Goal: Transaction & Acquisition: Purchase product/service

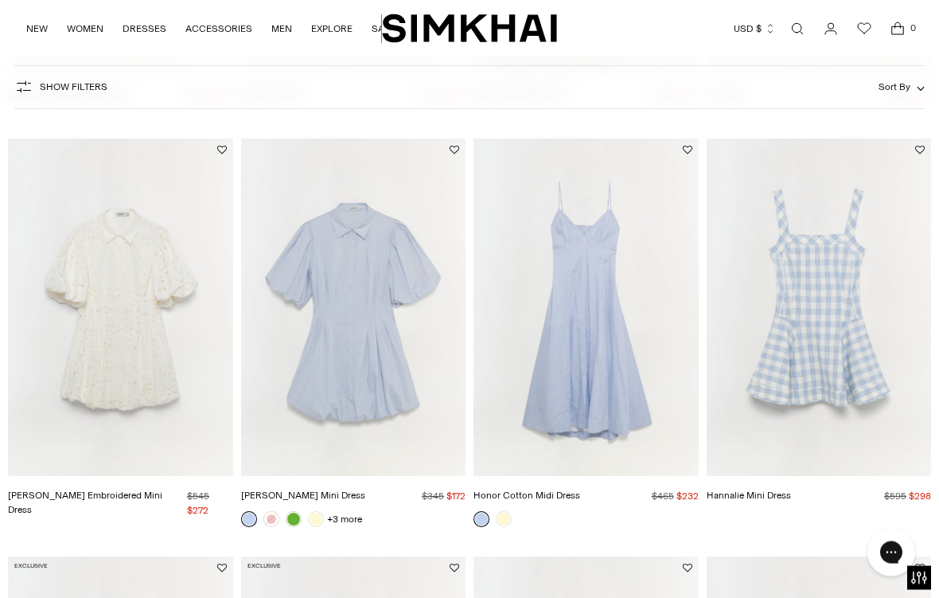
scroll to position [904, 0]
click at [368, 386] on img "Cleo Cotton Mini Dress" at bounding box center [353, 305] width 225 height 337
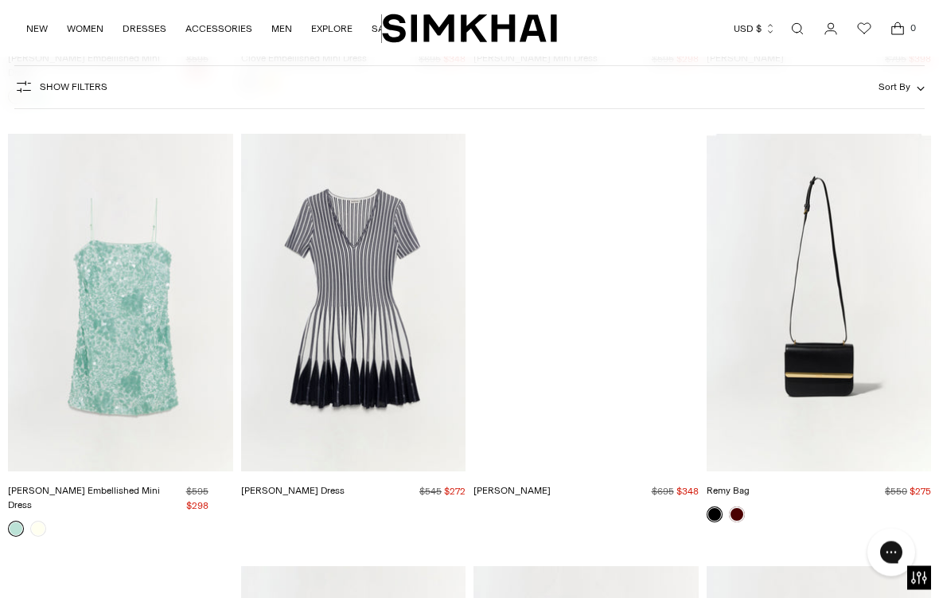
scroll to position [2994, 0]
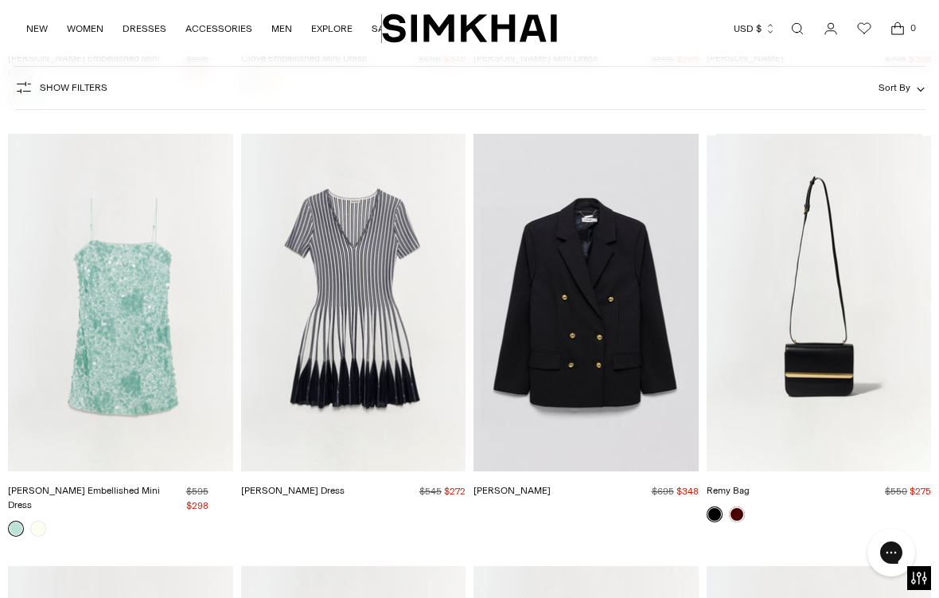
click at [345, 353] on img "Beckett Dress" at bounding box center [353, 302] width 225 height 337
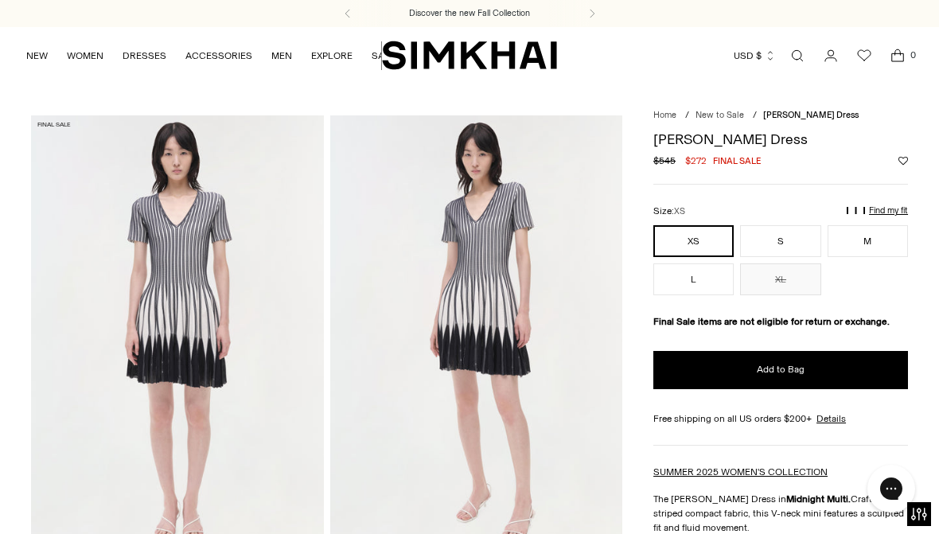
click at [791, 241] on button "S" at bounding box center [780, 241] width 80 height 32
click at [875, 238] on button "M" at bounding box center [868, 241] width 80 height 32
click at [880, 206] on p "Find my fit" at bounding box center [888, 211] width 39 height 10
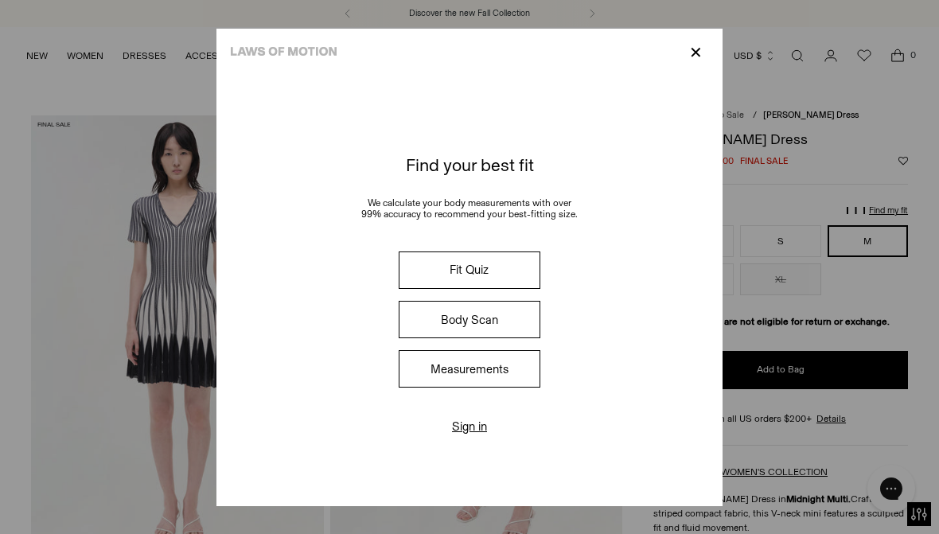
click at [528, 269] on button "Fit Quiz" at bounding box center [470, 269] width 142 height 37
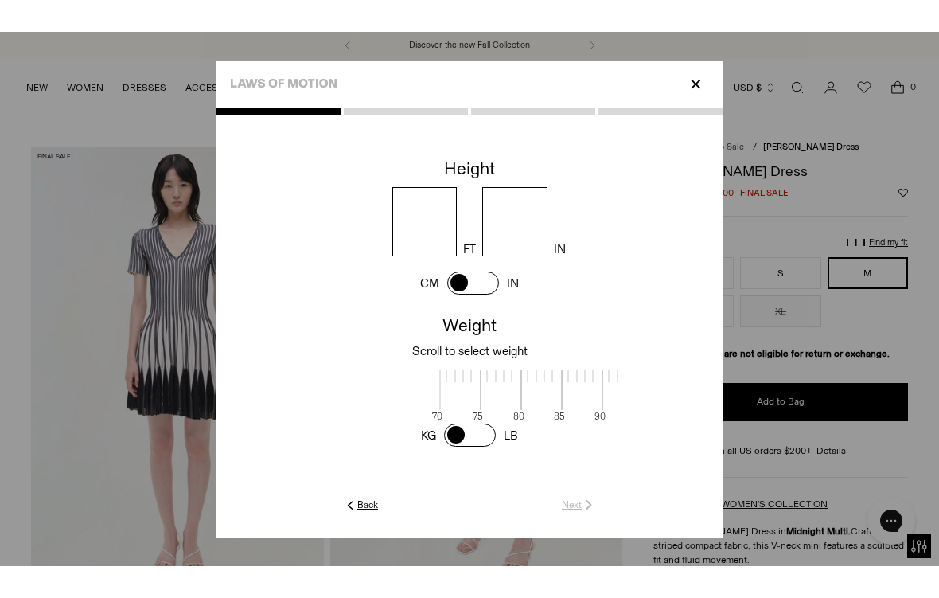
scroll to position [3, 492]
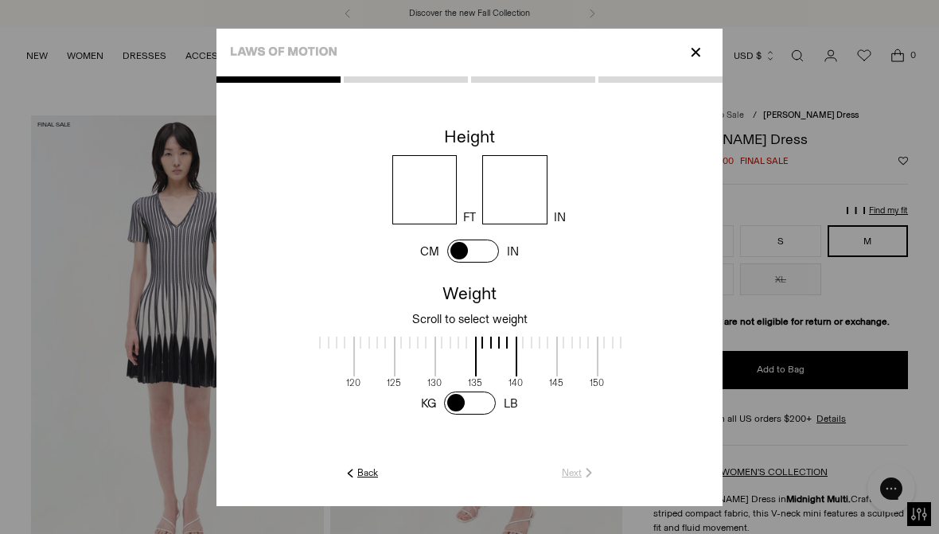
click at [431, 188] on input "number" at bounding box center [424, 189] width 65 height 69
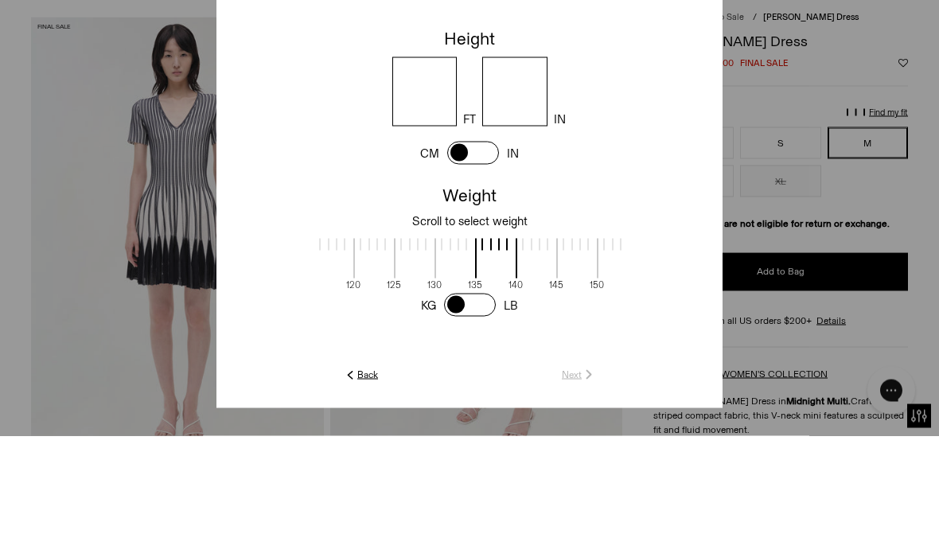
type input "*"
click at [548, 155] on input "number" at bounding box center [514, 189] width 65 height 69
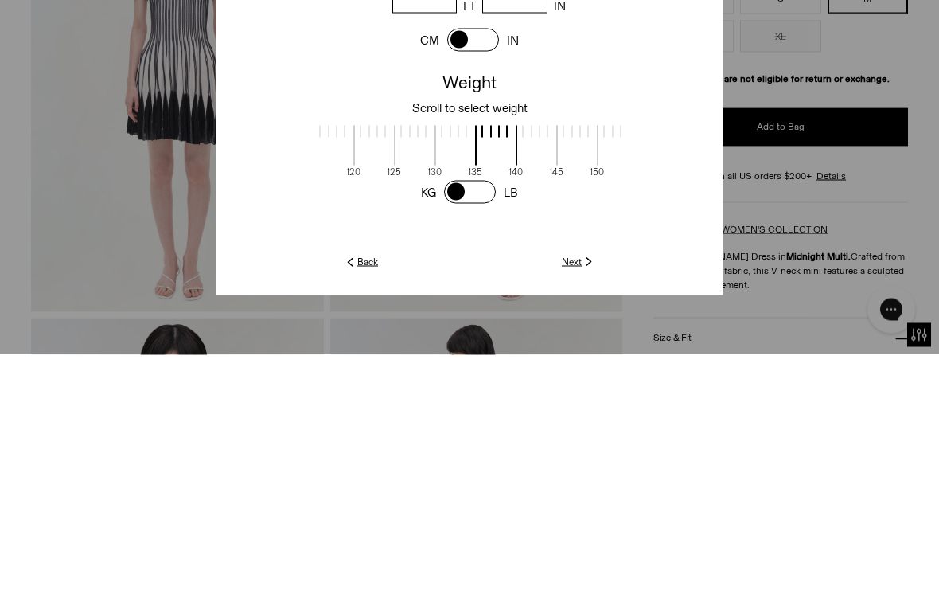
type input "*"
click at [447, 368] on span at bounding box center [456, 388] width 42 height 40
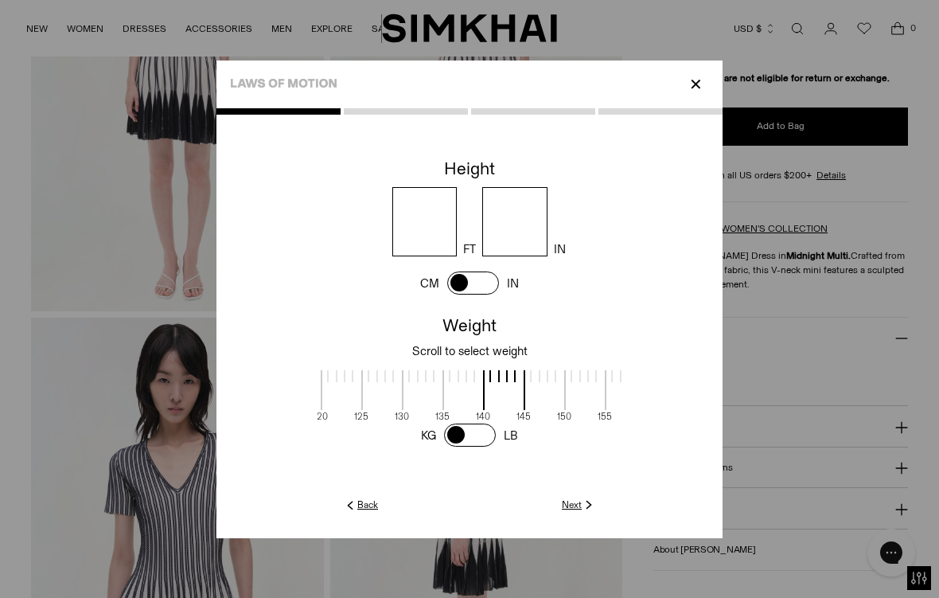
scroll to position [0, 526]
click at [443, 380] on span at bounding box center [462, 390] width 42 height 40
click at [400, 391] on div at bounding box center [420, 395] width 41 height 50
click at [596, 512] on img at bounding box center [589, 504] width 14 height 14
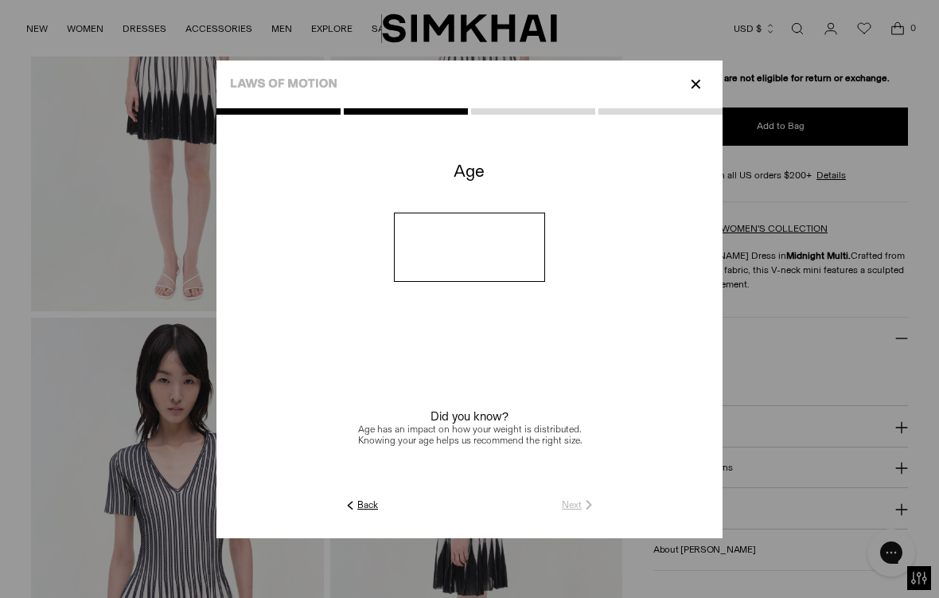
click at [546, 256] on input "number" at bounding box center [470, 247] width 152 height 69
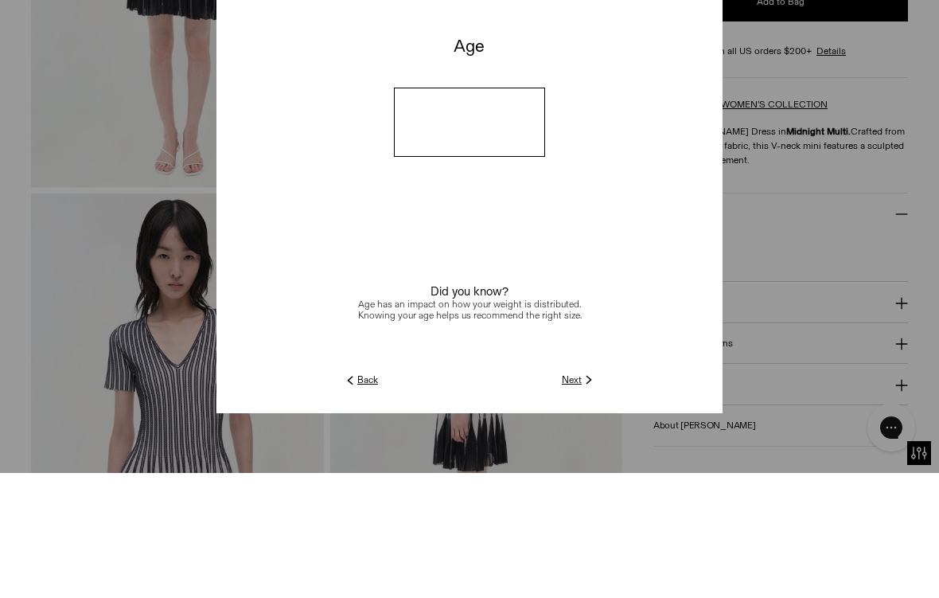
type input "**"
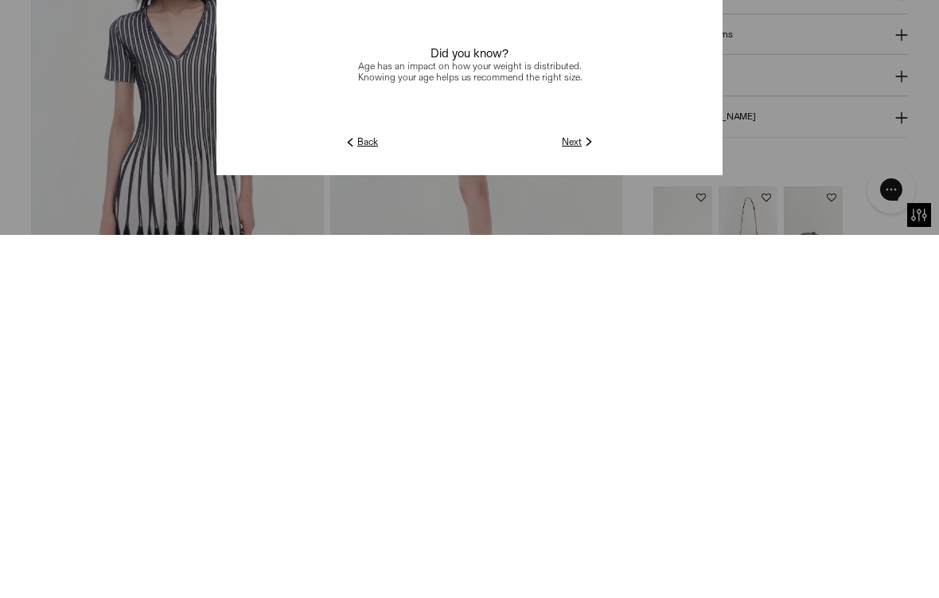
click at [596, 497] on img at bounding box center [589, 504] width 14 height 14
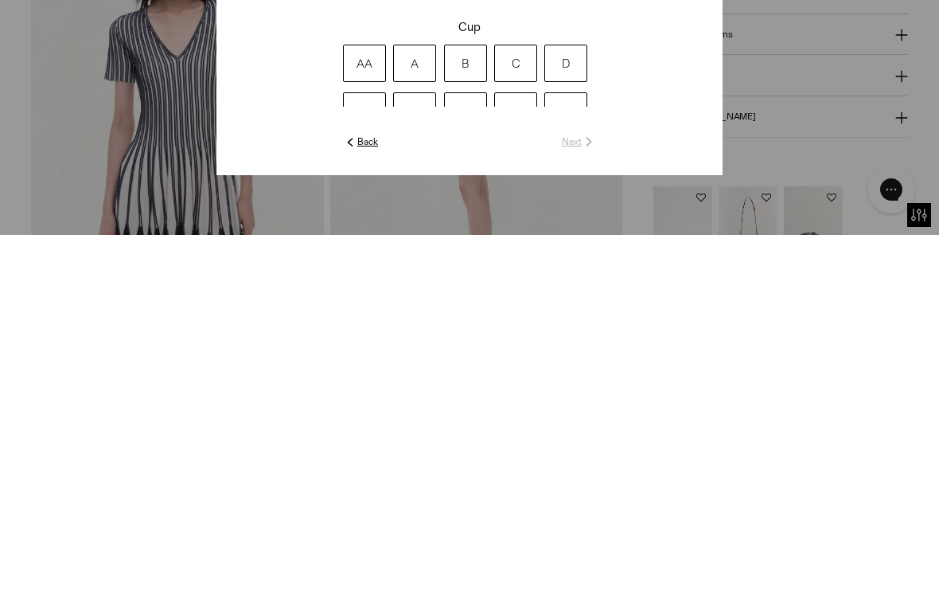
scroll to position [677, 0]
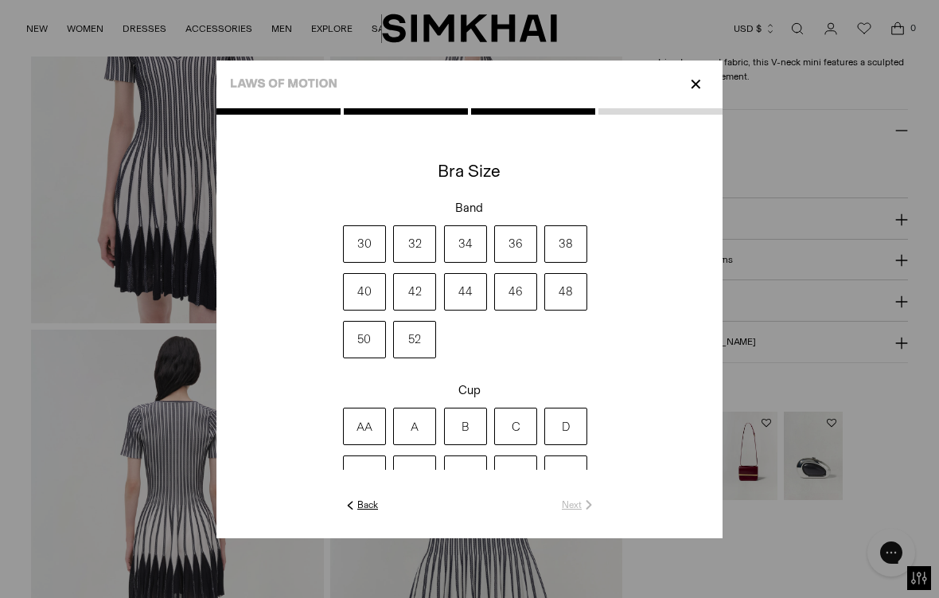
click at [470, 228] on label "34" at bounding box center [465, 243] width 43 height 37
click at [343, 493] on label "DD" at bounding box center [364, 473] width 43 height 37
click at [596, 512] on link "Next" at bounding box center [579, 504] width 34 height 14
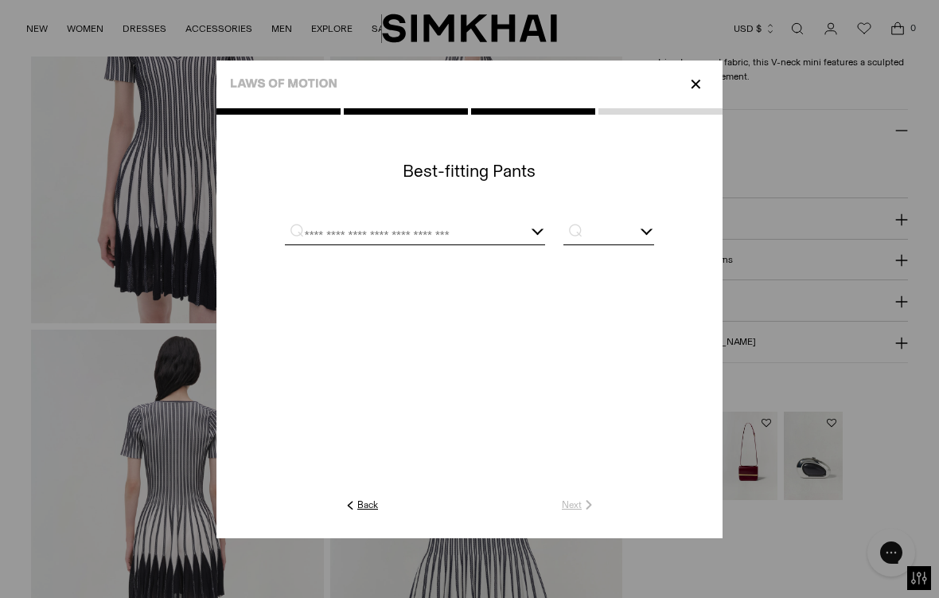
click at [285, 231] on input "text" at bounding box center [395, 234] width 221 height 20
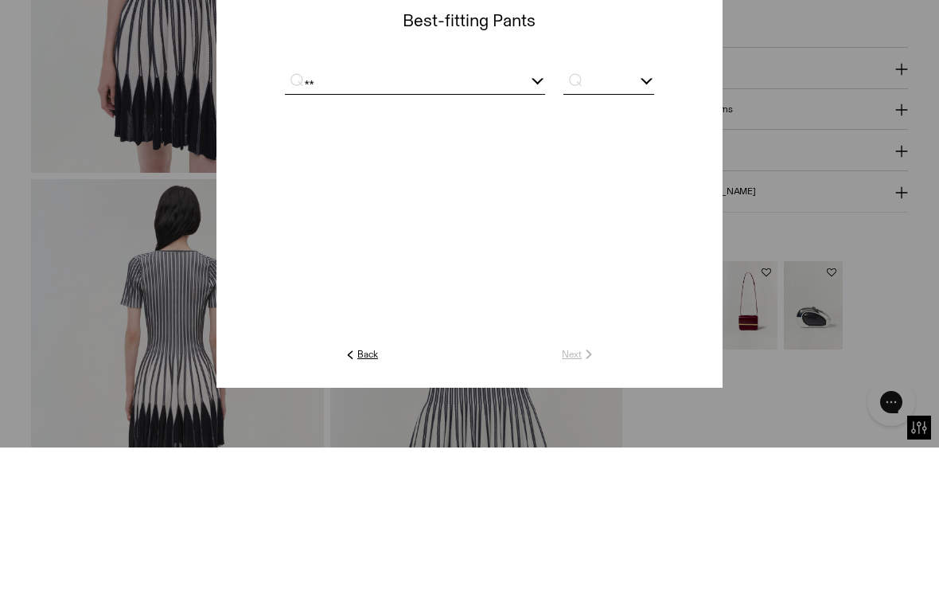
click at [654, 224] on input "text" at bounding box center [608, 234] width 91 height 20
click at [545, 224] on div "**" at bounding box center [415, 234] width 260 height 20
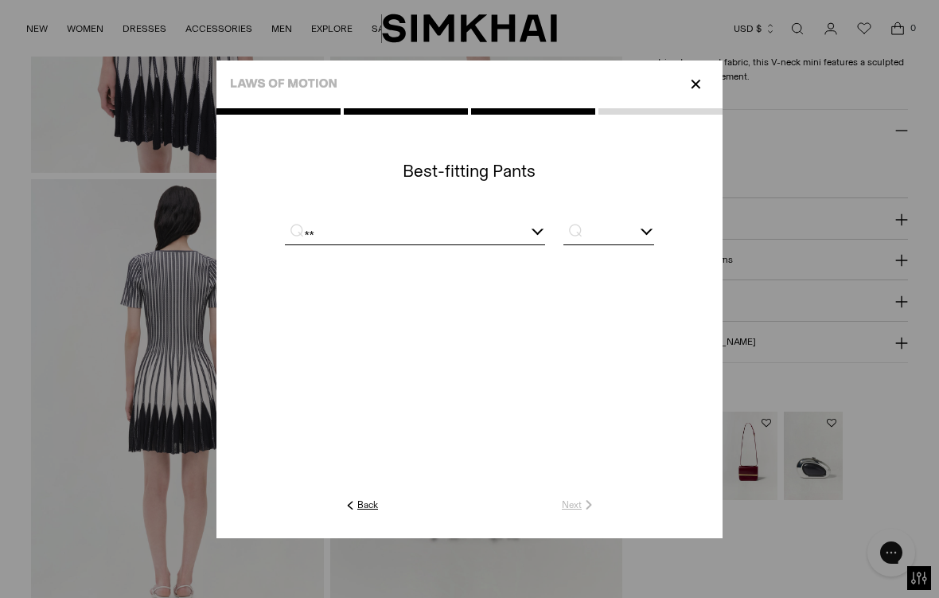
click at [610, 238] on div at bounding box center [469, 233] width 369 height 41
click at [545, 227] on div "**" at bounding box center [415, 234] width 260 height 20
click at [489, 224] on input "**" at bounding box center [395, 234] width 221 height 20
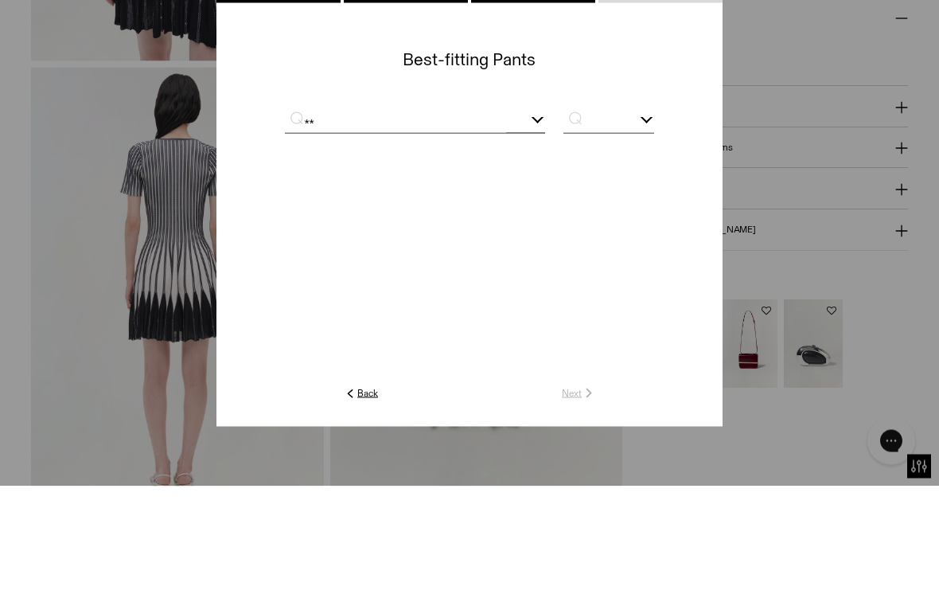
type input "*"
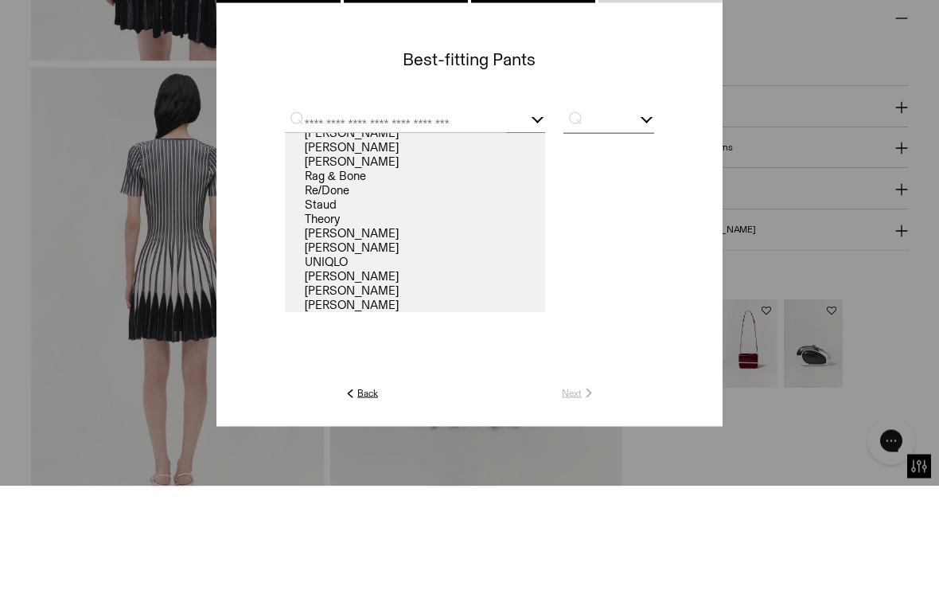
scroll to position [154, 0]
click at [285, 295] on link "Re/Done" at bounding box center [415, 302] width 260 height 14
type input "*******"
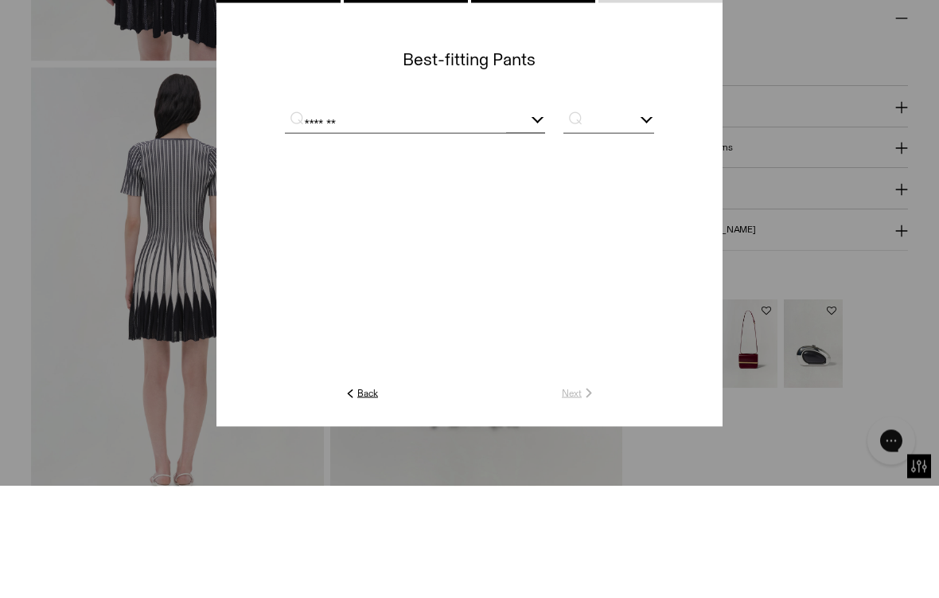
scroll to position [939, 0]
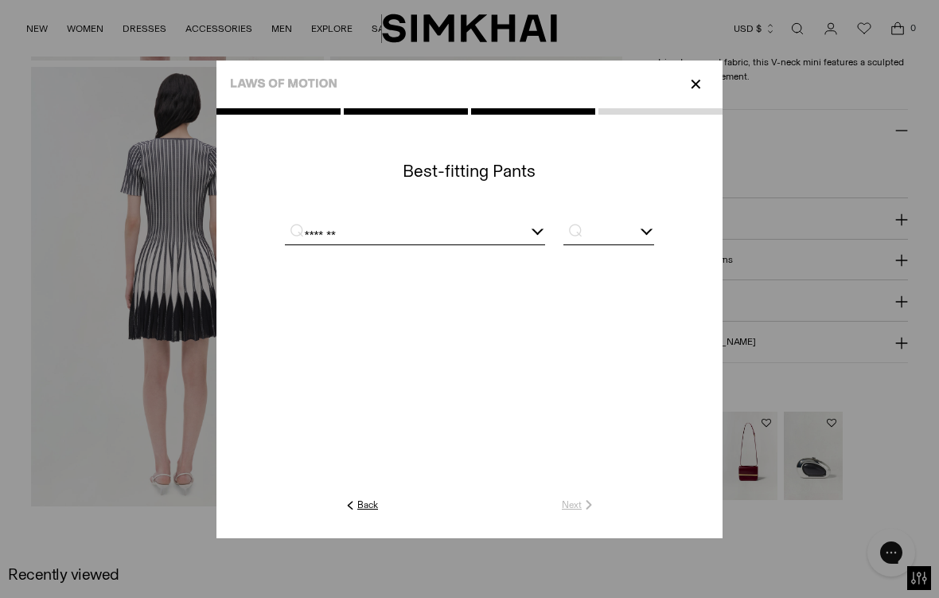
click at [654, 226] on input "text" at bounding box center [608, 234] width 91 height 20
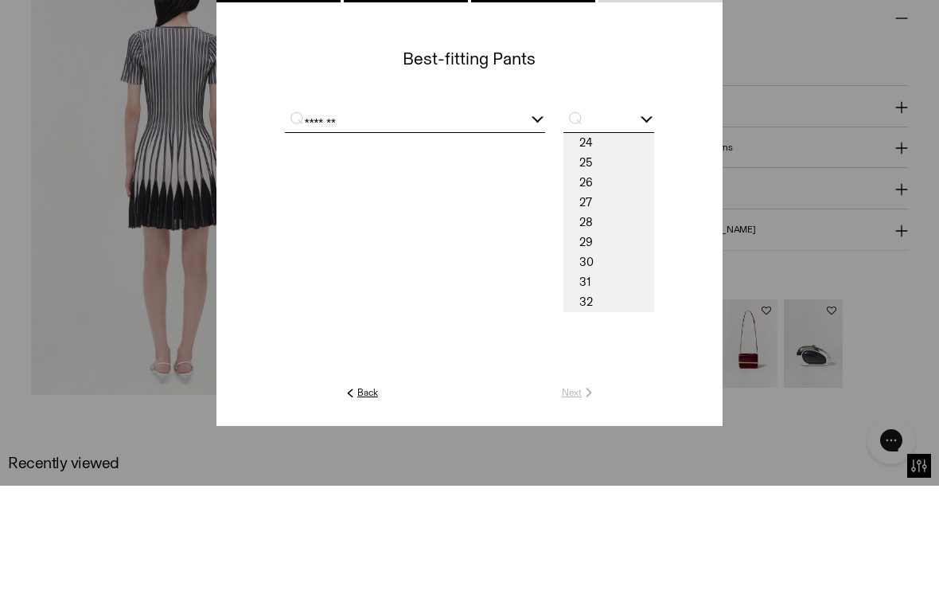
scroll to position [20, 0]
click at [654, 325] on span "28" at bounding box center [608, 335] width 91 height 20
type input "**"
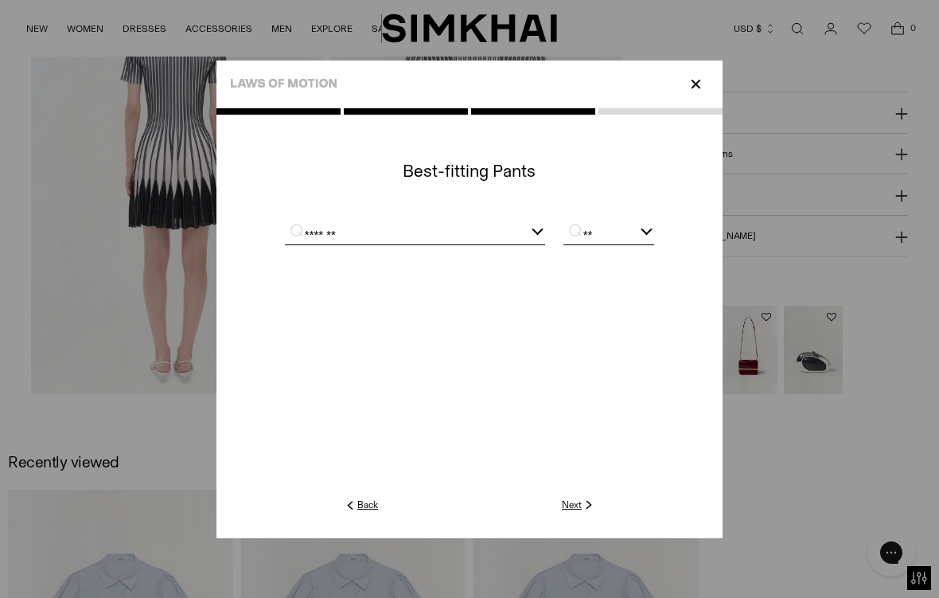
click at [694, 533] on div at bounding box center [469, 323] width 506 height 430
click at [596, 512] on img at bounding box center [589, 504] width 14 height 14
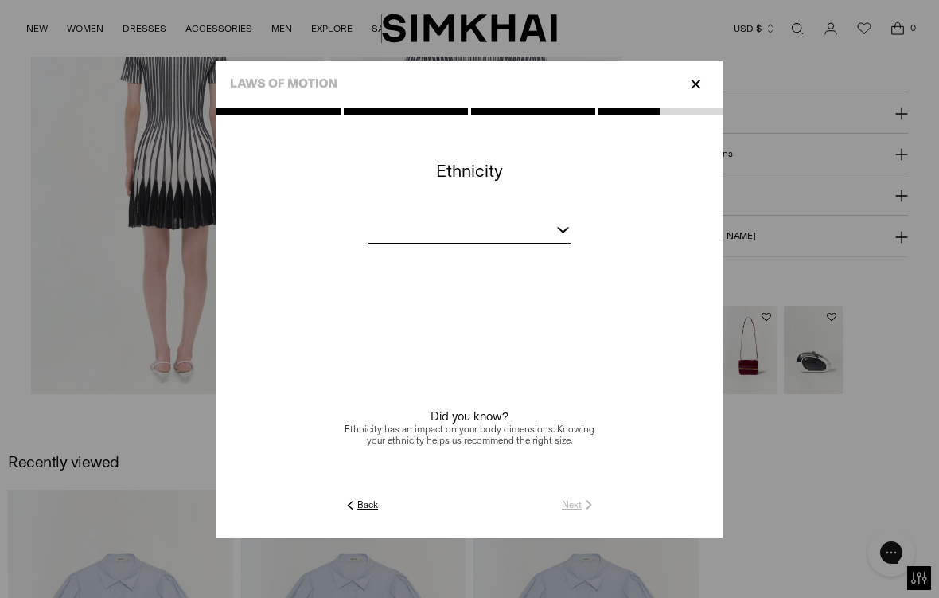
click at [659, 240] on c-dropdown at bounding box center [469, 233] width 506 height 20
click at [542, 230] on div at bounding box center [469, 233] width 202 height 20
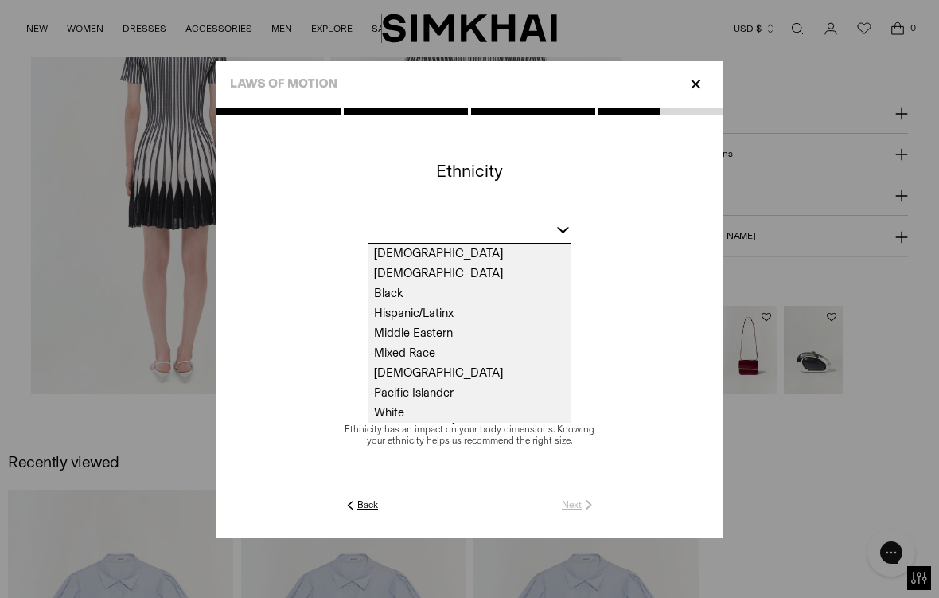
click at [368, 418] on span "White" at bounding box center [469, 413] width 202 height 20
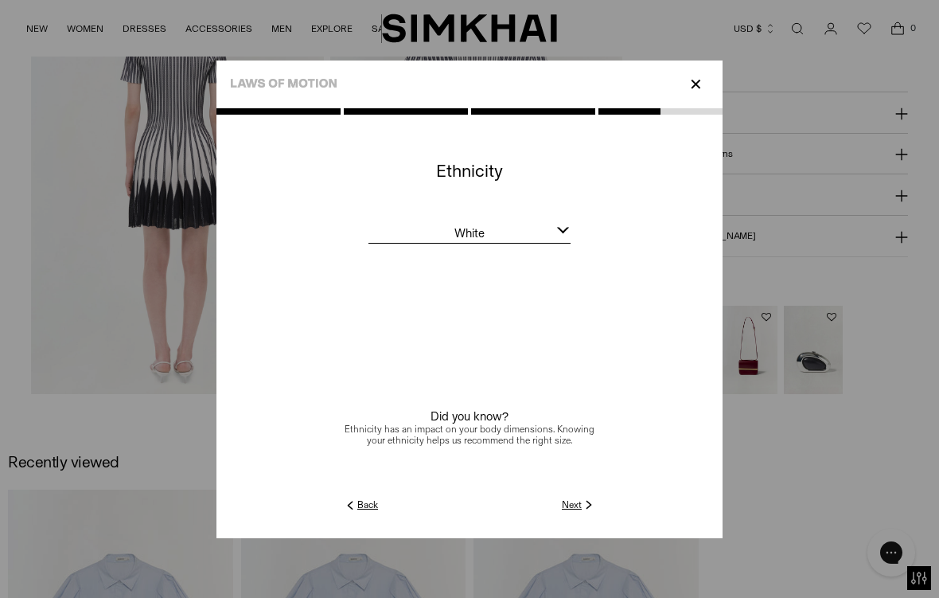
click at [596, 512] on img at bounding box center [589, 504] width 14 height 14
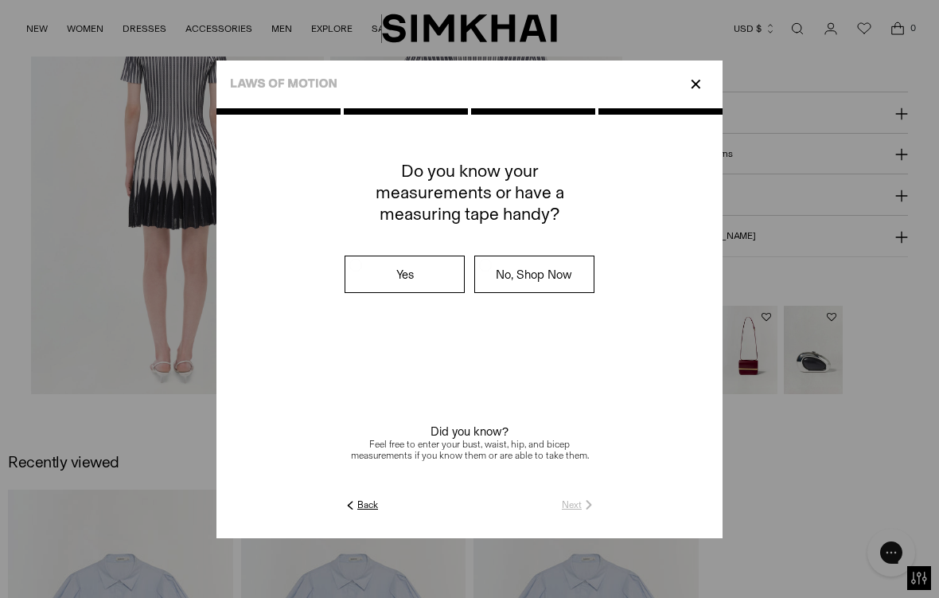
click at [594, 267] on label "No, Shop Now" at bounding box center [534, 274] width 119 height 36
click at [596, 512] on link "Submit" at bounding box center [573, 504] width 45 height 14
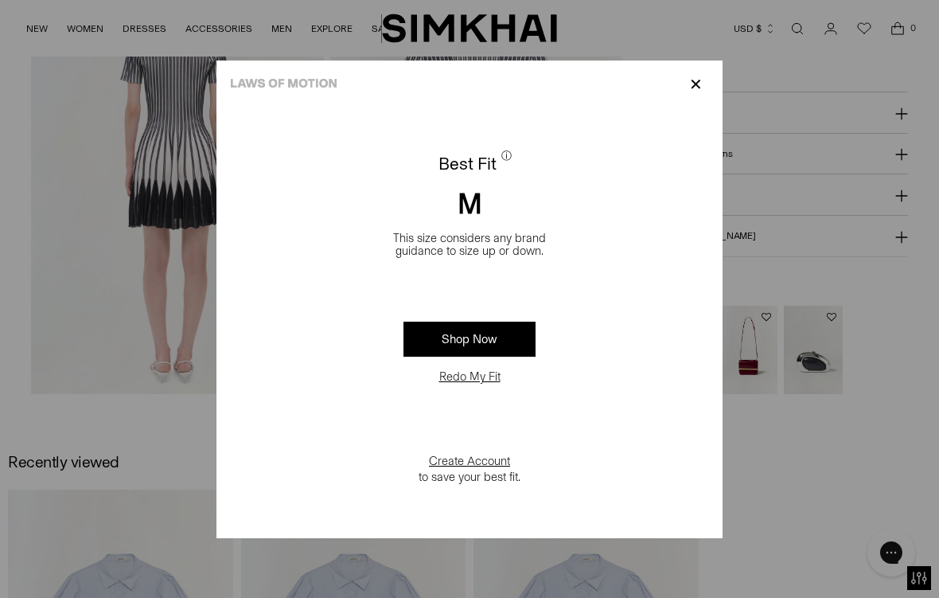
click at [485, 341] on link "Shop Now" at bounding box center [470, 339] width 132 height 35
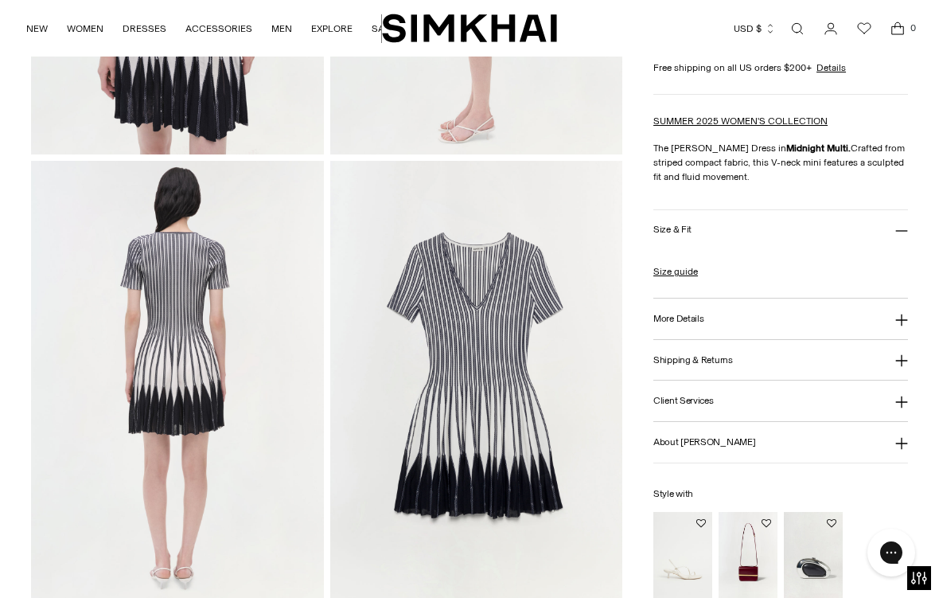
scroll to position [848, 0]
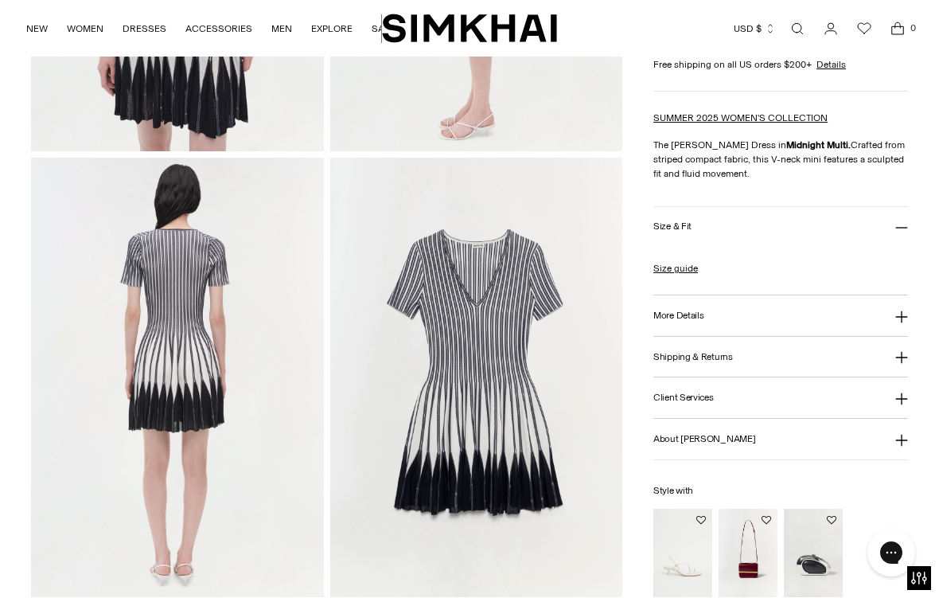
click at [708, 328] on button "More Details" at bounding box center [780, 315] width 255 height 41
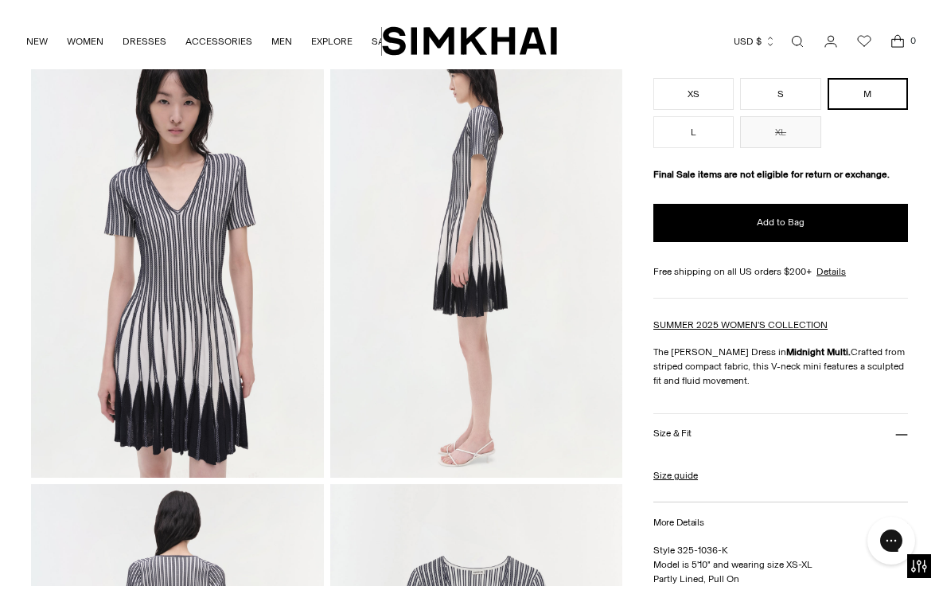
scroll to position [510, 0]
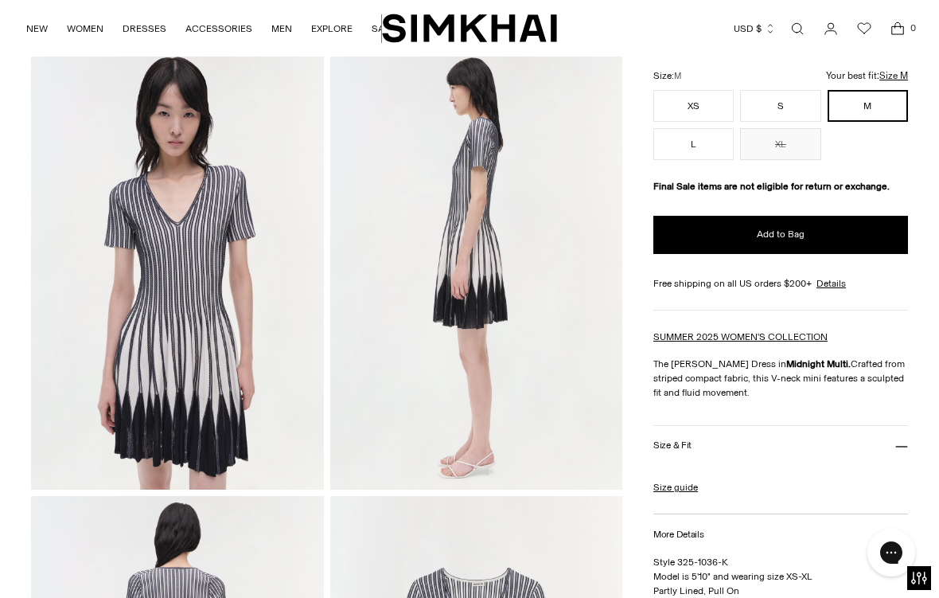
click at [694, 448] on button "Size & Fit" at bounding box center [780, 445] width 255 height 41
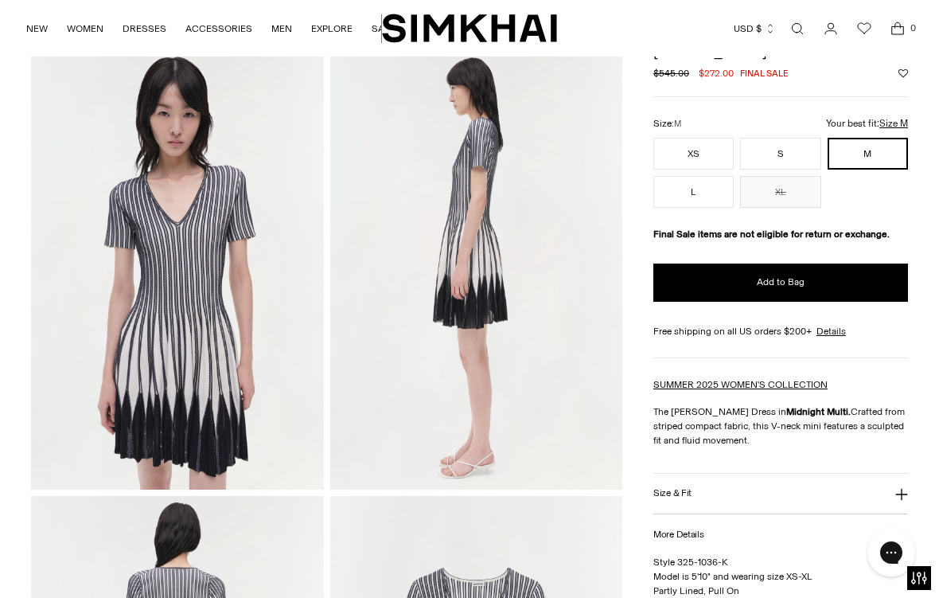
click at [696, 489] on button "Size & Fit" at bounding box center [780, 493] width 255 height 41
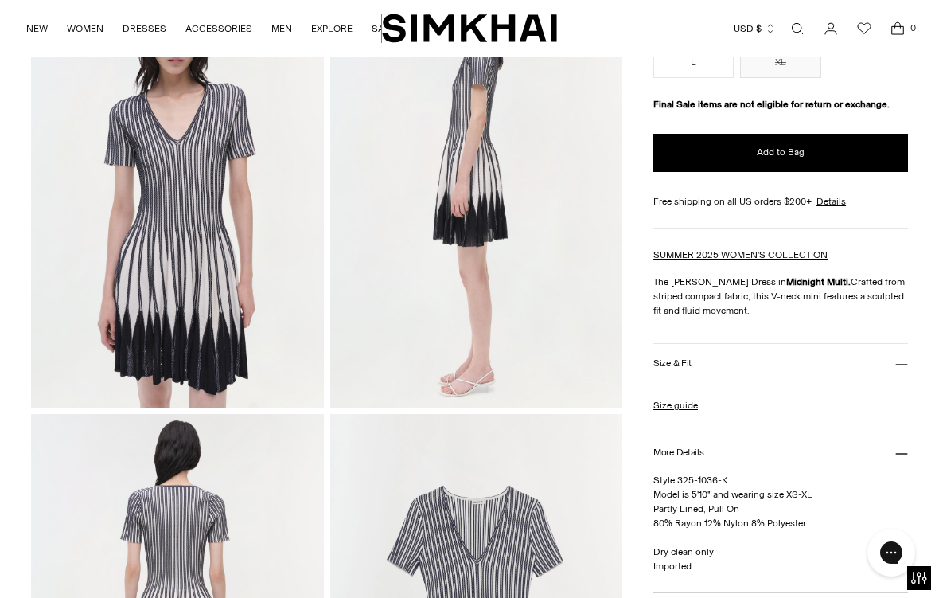
scroll to position [594, 0]
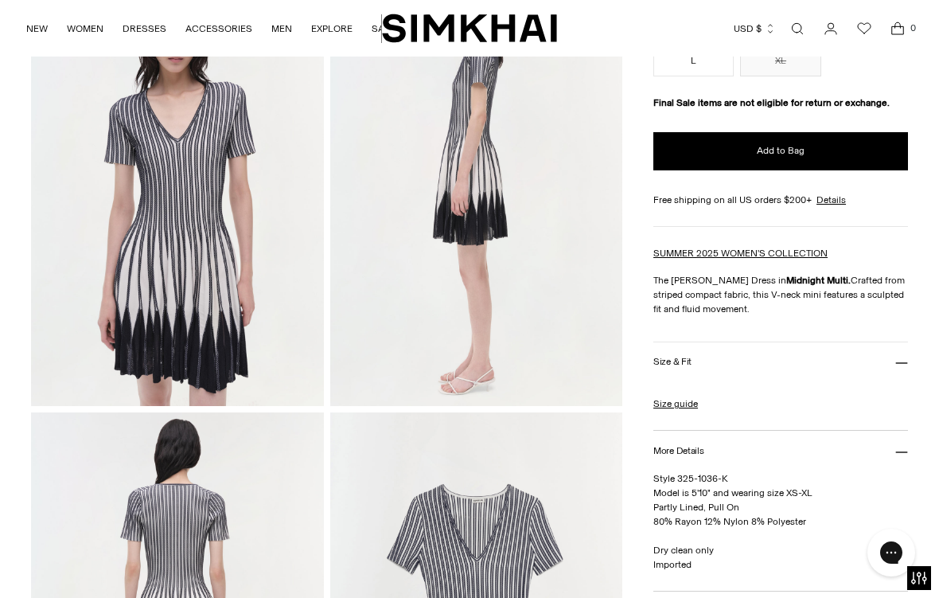
click at [686, 409] on link "Size guide" at bounding box center [675, 403] width 45 height 14
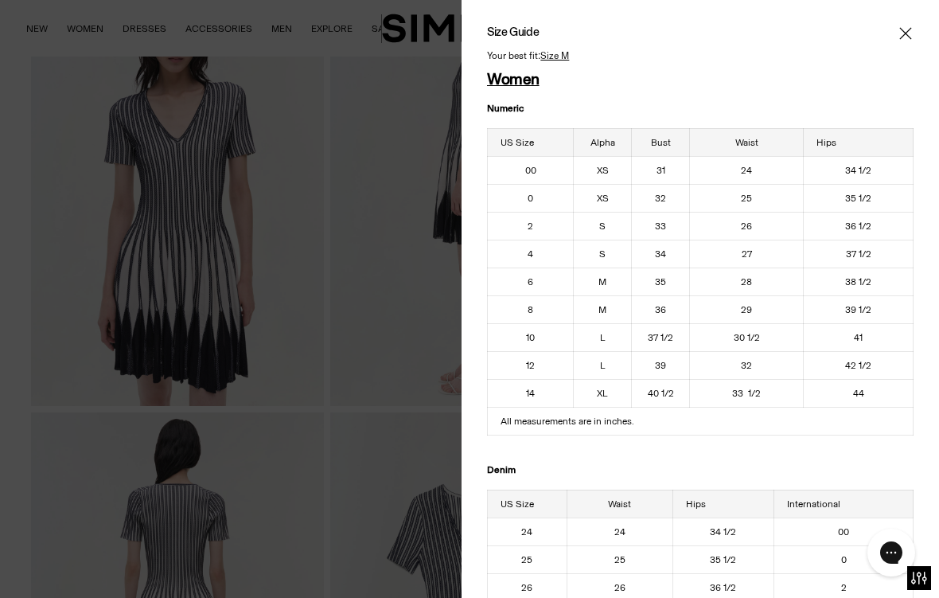
click at [911, 38] on icon "Close" at bounding box center [905, 33] width 12 height 12
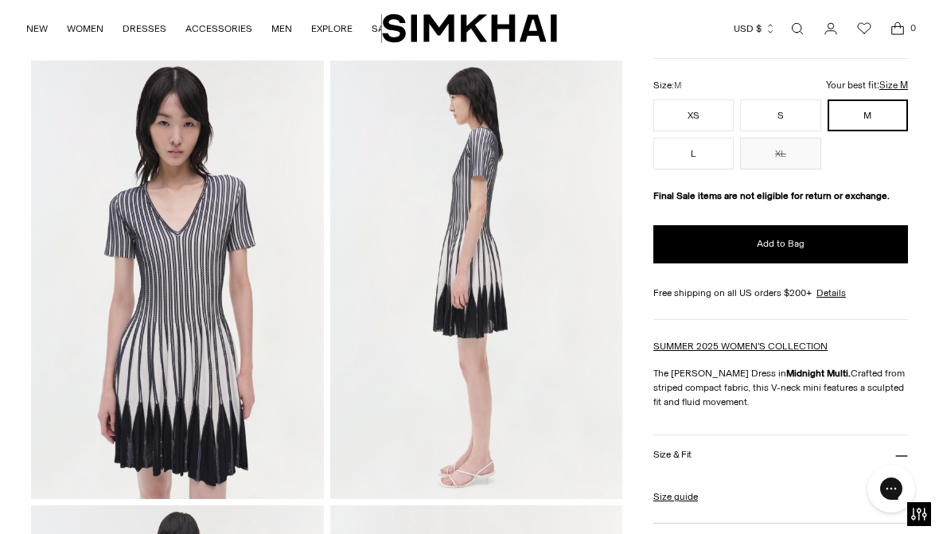
scroll to position [498, 0]
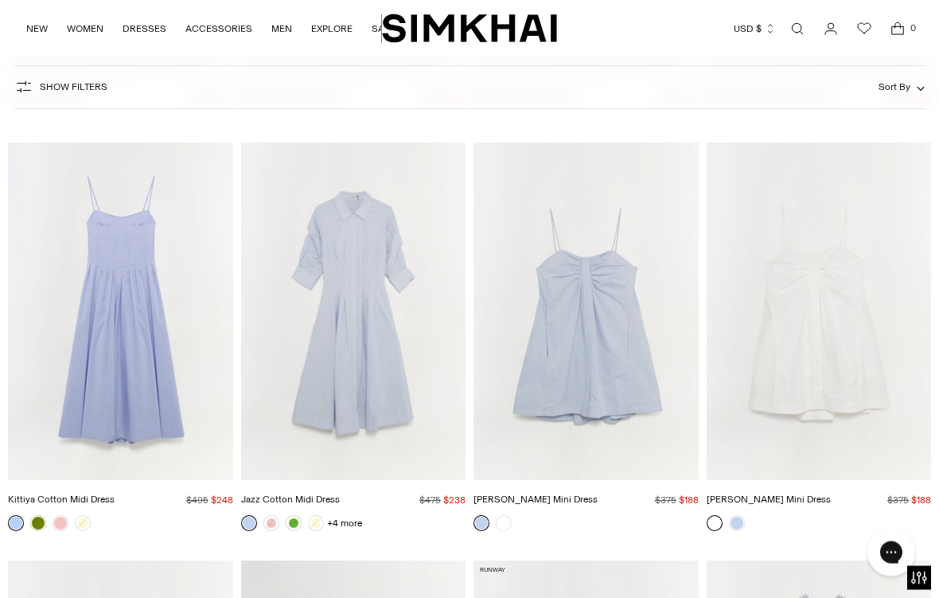
scroll to position [8010, 0]
click at [355, 326] on img "Jazz Cotton Midi Dress" at bounding box center [353, 310] width 225 height 337
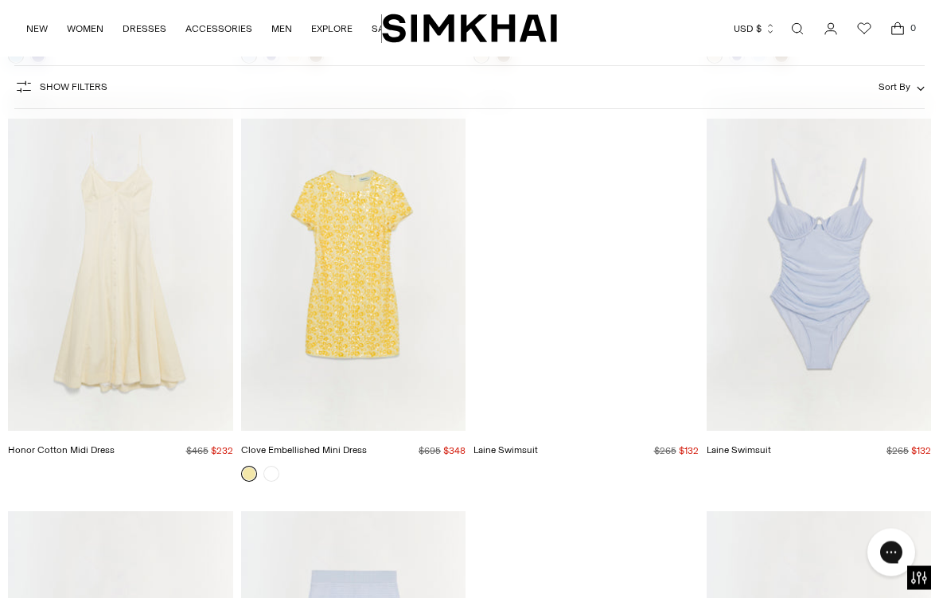
scroll to position [9312, 0]
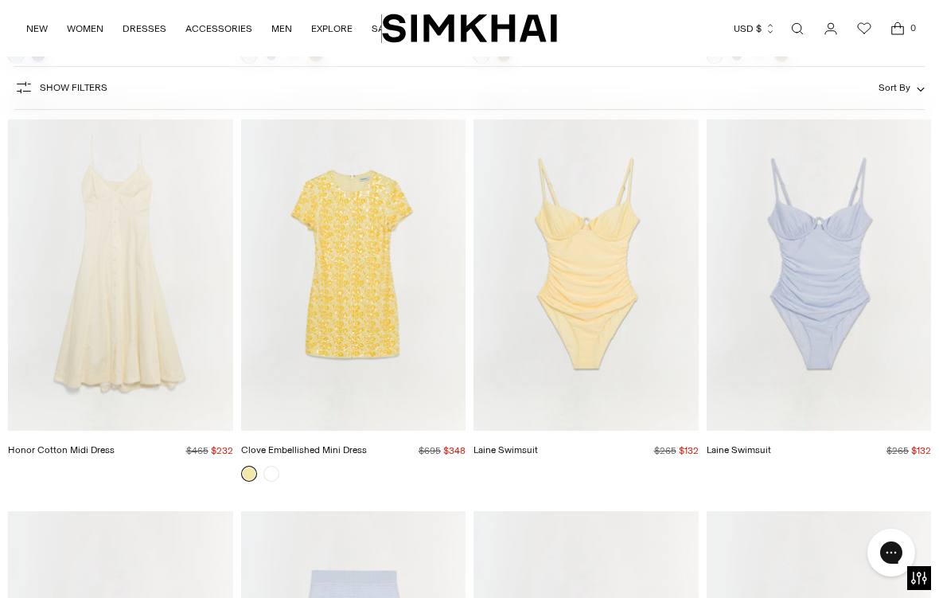
click at [821, 265] on img "Laine Swimsuit" at bounding box center [819, 261] width 225 height 337
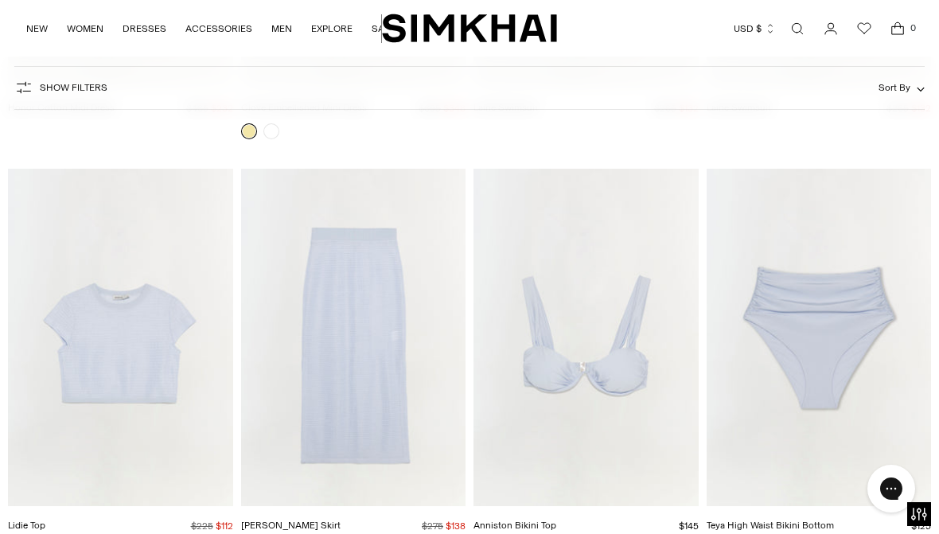
scroll to position [9639, 0]
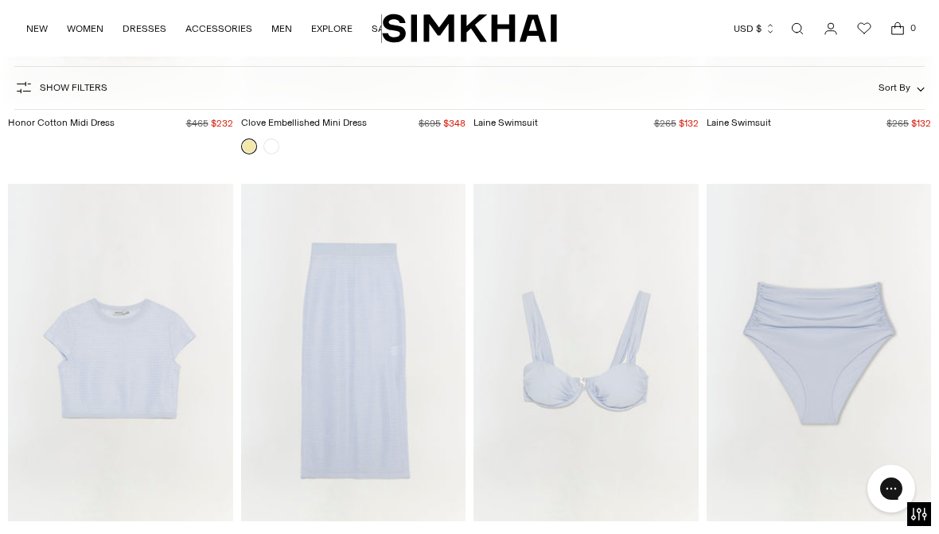
click at [388, 362] on img "Nicky Midi Skirt" at bounding box center [353, 352] width 225 height 337
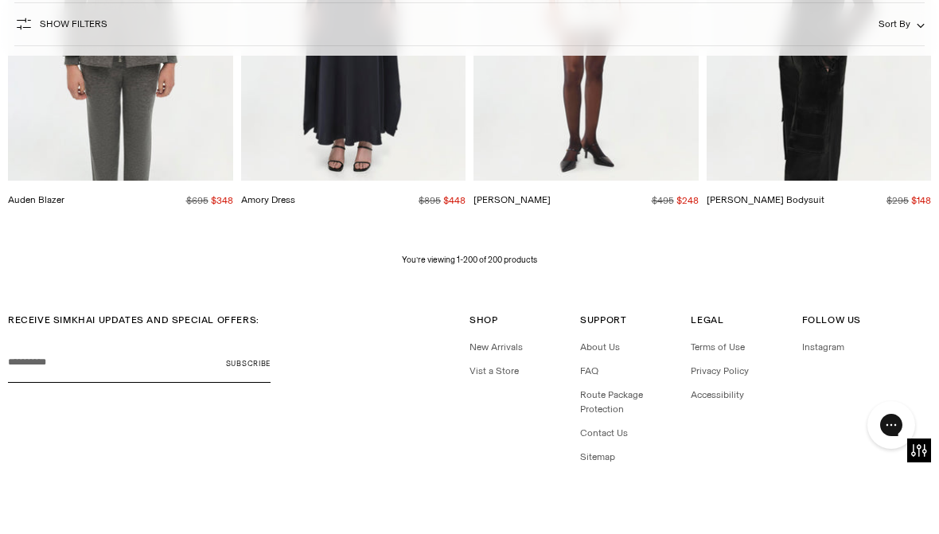
scroll to position [20739, 0]
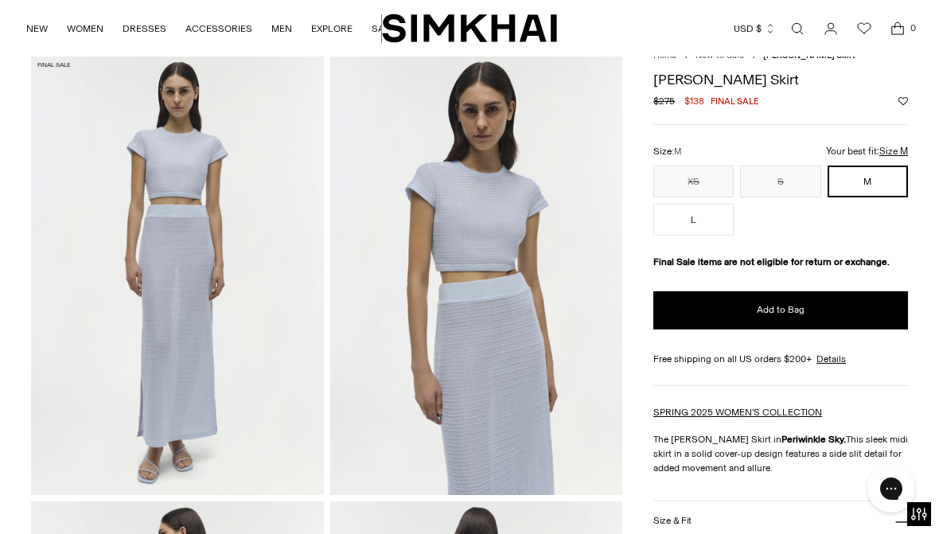
scroll to position [37, 0]
